Goal: Task Accomplishment & Management: Complete application form

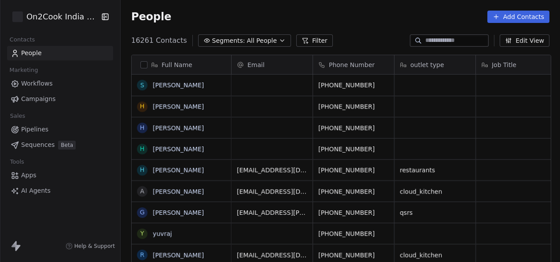
scroll to position [223, 434]
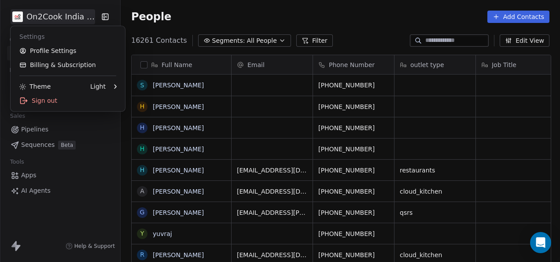
click at [79, 17] on html "On2Cook India Pvt. Ltd. Contacts People Marketing Workflows Campaigns Sales Pip…" at bounding box center [280, 131] width 560 height 262
click at [81, 159] on html "On2Cook India Pvt. Ltd. Contacts People Marketing Workflows Campaigns Sales Pip…" at bounding box center [280, 131] width 560 height 262
click at [42, 13] on html "On2Cook India Pvt. Ltd. Contacts People Marketing Workflows Campaigns Sales Pip…" at bounding box center [280, 131] width 560 height 262
click at [79, 129] on html "On2Cook India Pvt. Ltd. Contacts People Marketing Workflows Campaigns Sales Pip…" at bounding box center [280, 131] width 560 height 262
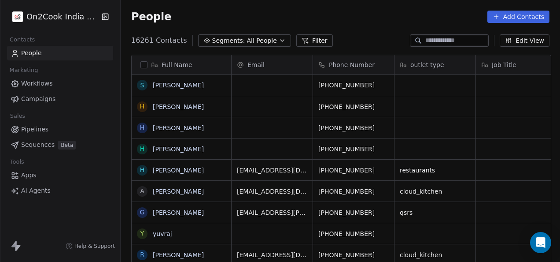
click at [105, 16] on icon "button" at bounding box center [105, 16] width 9 height 9
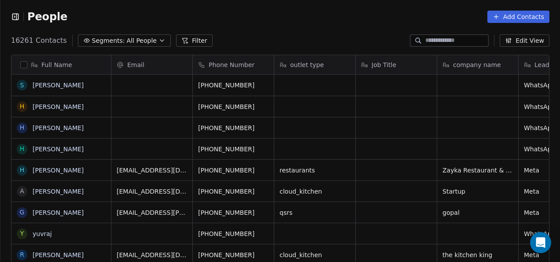
scroll to position [7, 7]
click at [12, 17] on icon "button" at bounding box center [15, 17] width 6 height 6
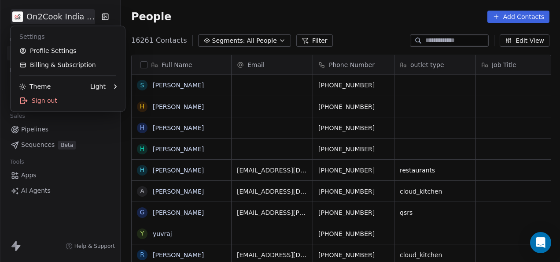
click at [39, 18] on html "On2Cook India Pvt. Ltd. Contacts People Marketing Workflows Campaigns Sales Pip…" at bounding box center [280, 131] width 560 height 262
click at [52, 45] on link "Profile Settings" at bounding box center [67, 51] width 107 height 14
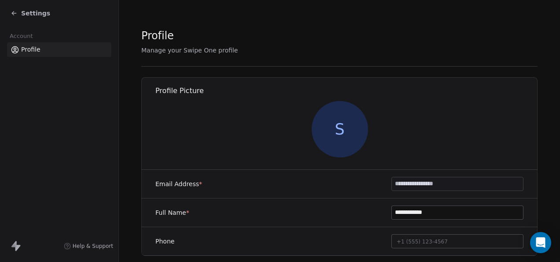
click at [15, 13] on icon at bounding box center [14, 13] width 4 height 0
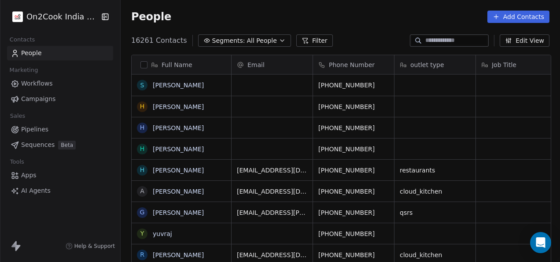
scroll to position [223, 434]
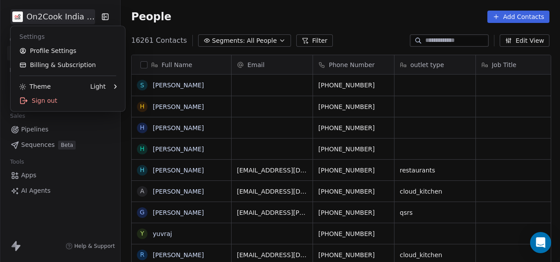
click at [56, 21] on html "On2Cook India Pvt. Ltd. Contacts People Marketing Workflows Campaigns Sales Pip…" at bounding box center [280, 131] width 560 height 262
click at [92, 157] on html "On2Cook India Pvt. Ltd. Contacts People Marketing Workflows Campaigns Sales Pip…" at bounding box center [280, 131] width 560 height 262
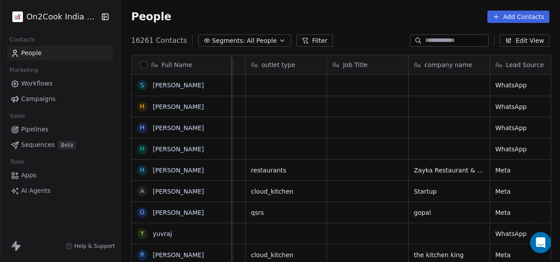
scroll to position [0, 0]
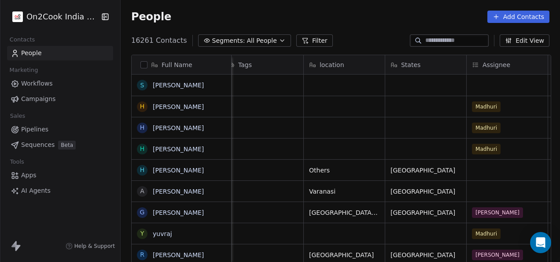
scroll to position [0, 662]
click at [32, 52] on span "People" at bounding box center [31, 52] width 21 height 9
click at [518, 14] on button "Add Contacts" at bounding box center [518, 17] width 62 height 12
click at [501, 36] on span "Create new contact" at bounding box center [523, 35] width 60 height 9
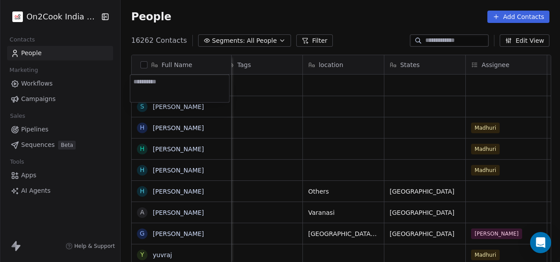
click at [383, 11] on html "On2Cook India Pvt. Ltd. Contacts People Marketing Workflows Campaigns Sales Pip…" at bounding box center [280, 131] width 560 height 262
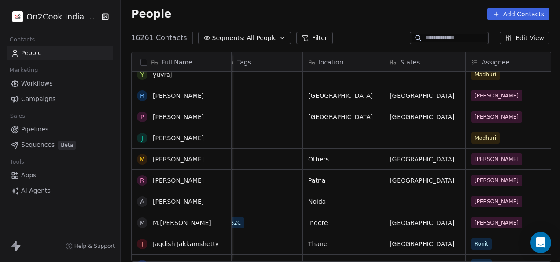
scroll to position [0, 0]
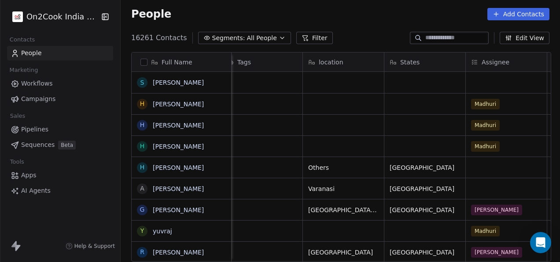
click at [247, 39] on span "All People" at bounding box center [262, 37] width 30 height 9
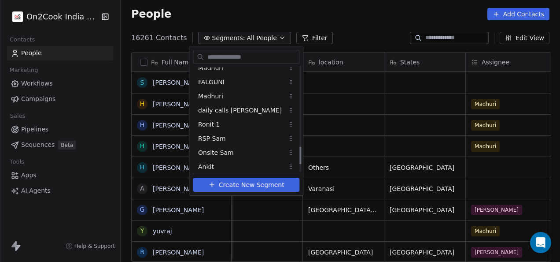
scroll to position [517, 0]
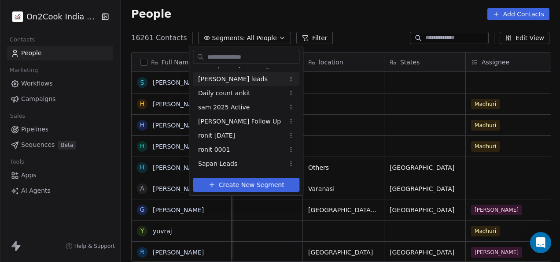
click at [356, 14] on html "On2Cook India Pvt. Ltd. Contacts People Marketing Workflows Campaigns Sales Pip…" at bounding box center [280, 131] width 560 height 262
